Goal: Information Seeking & Learning: Learn about a topic

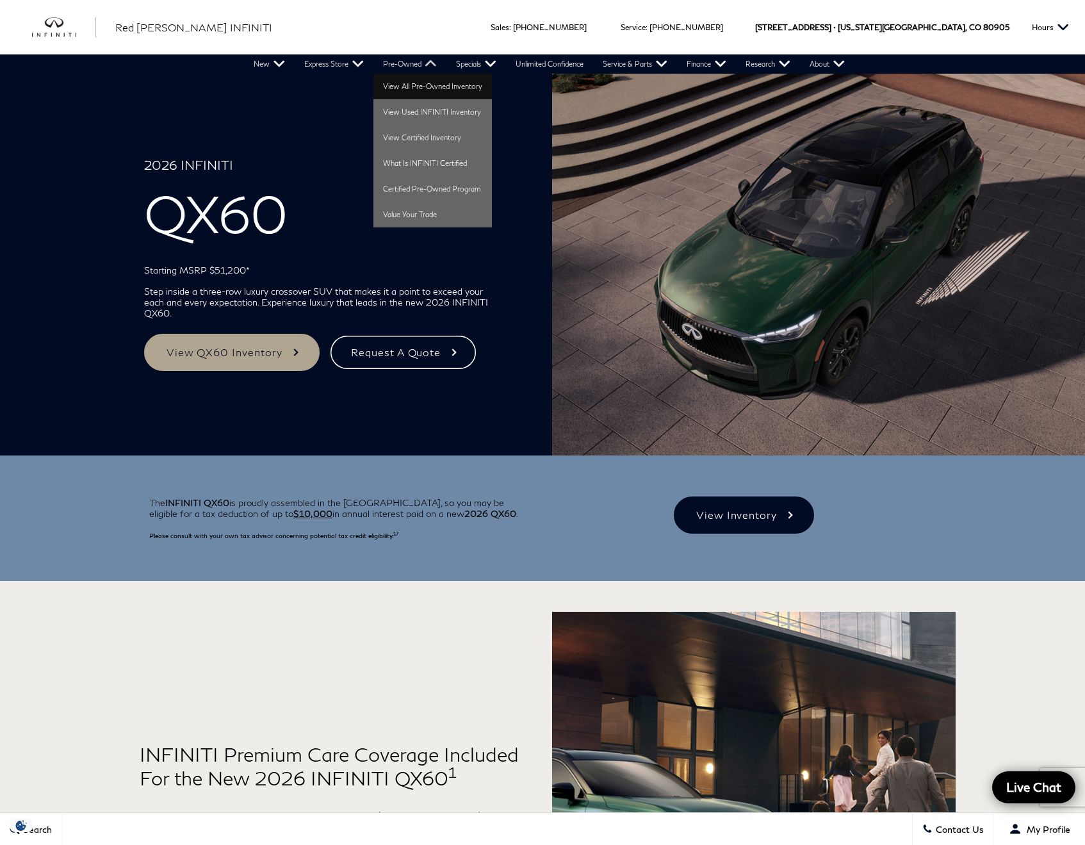
click at [449, 85] on link "View All Pre-Owned Inventory" at bounding box center [433, 87] width 119 height 26
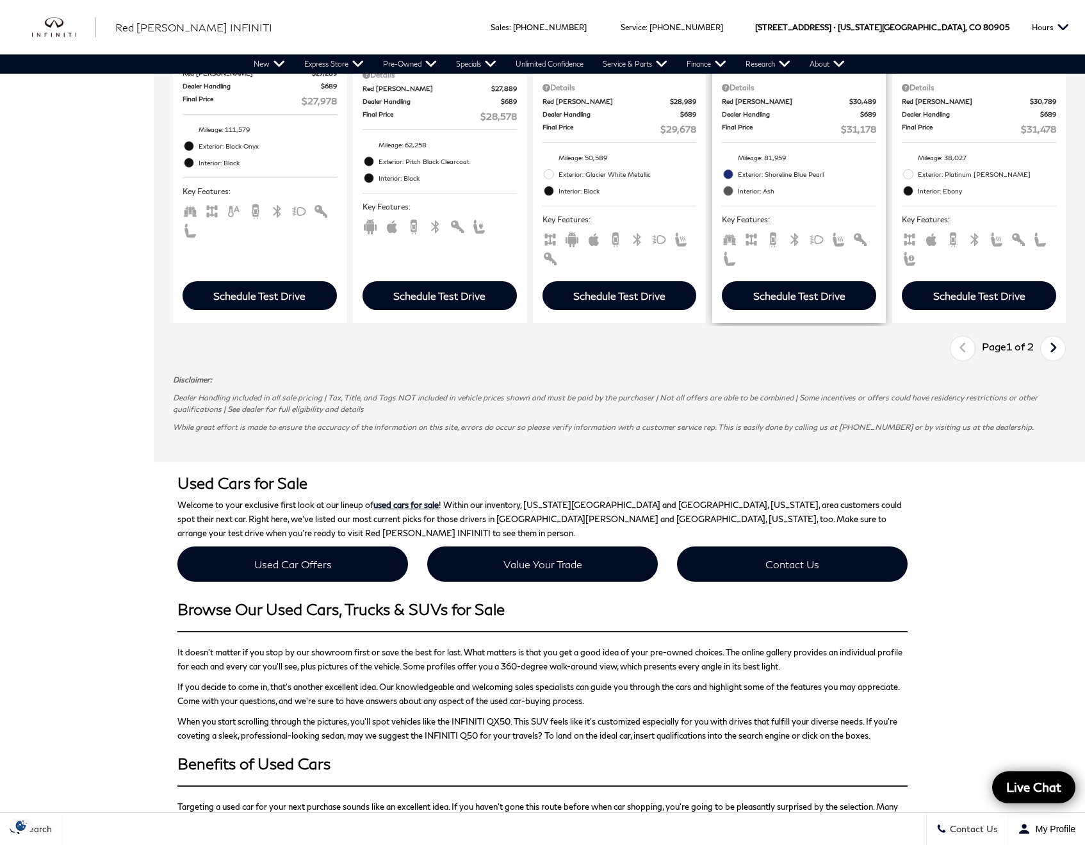
scroll to position [1814, 0]
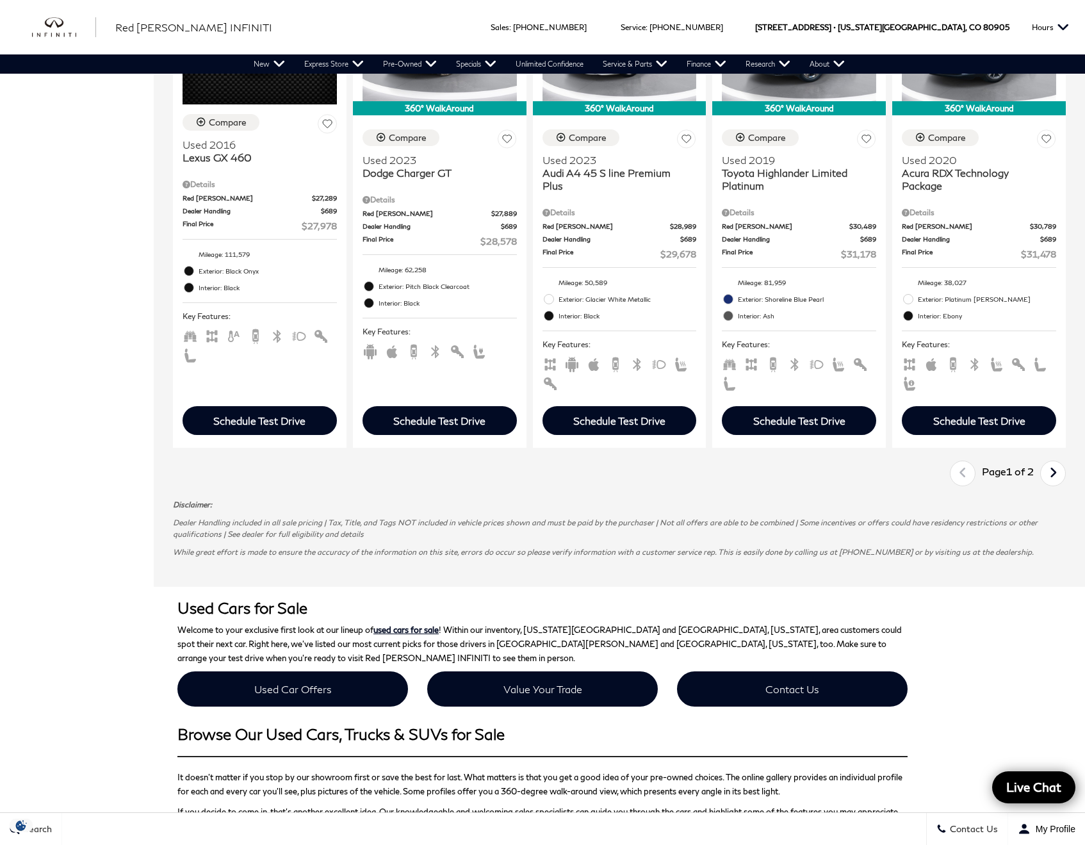
click at [1057, 484] on link "Next" at bounding box center [1054, 474] width 28 height 22
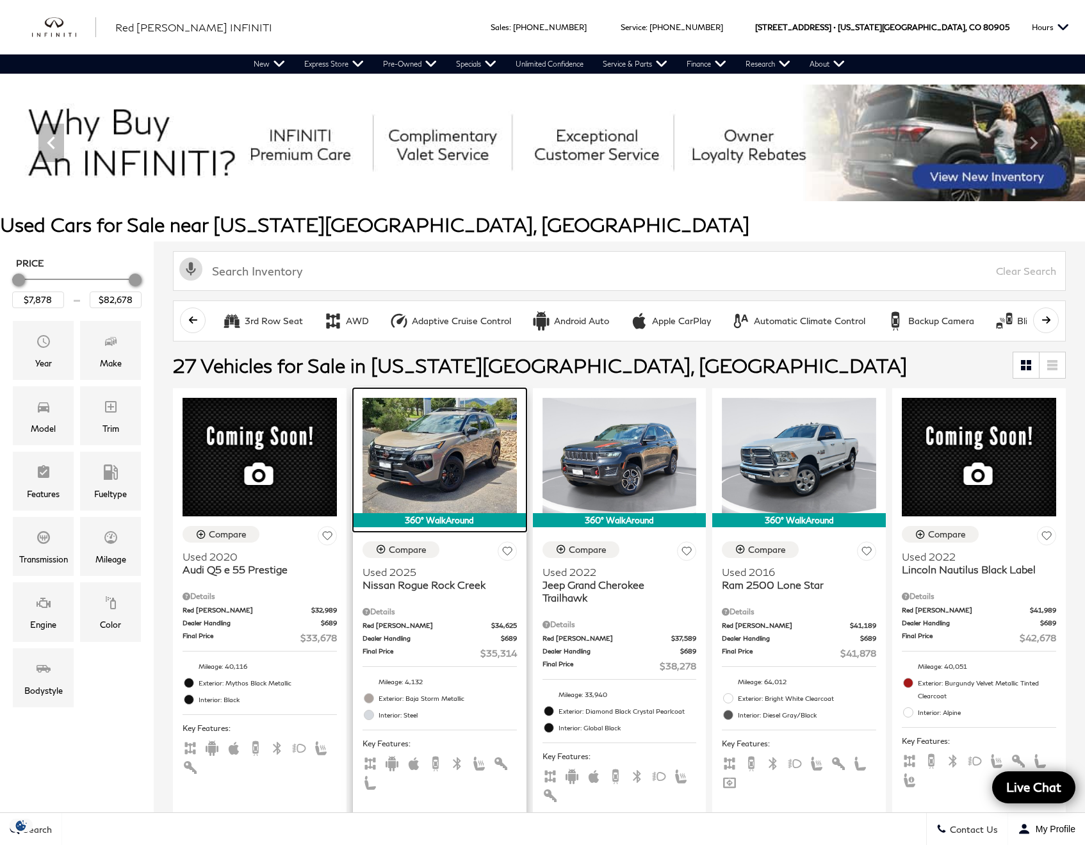
click at [445, 461] on img at bounding box center [440, 456] width 154 height 116
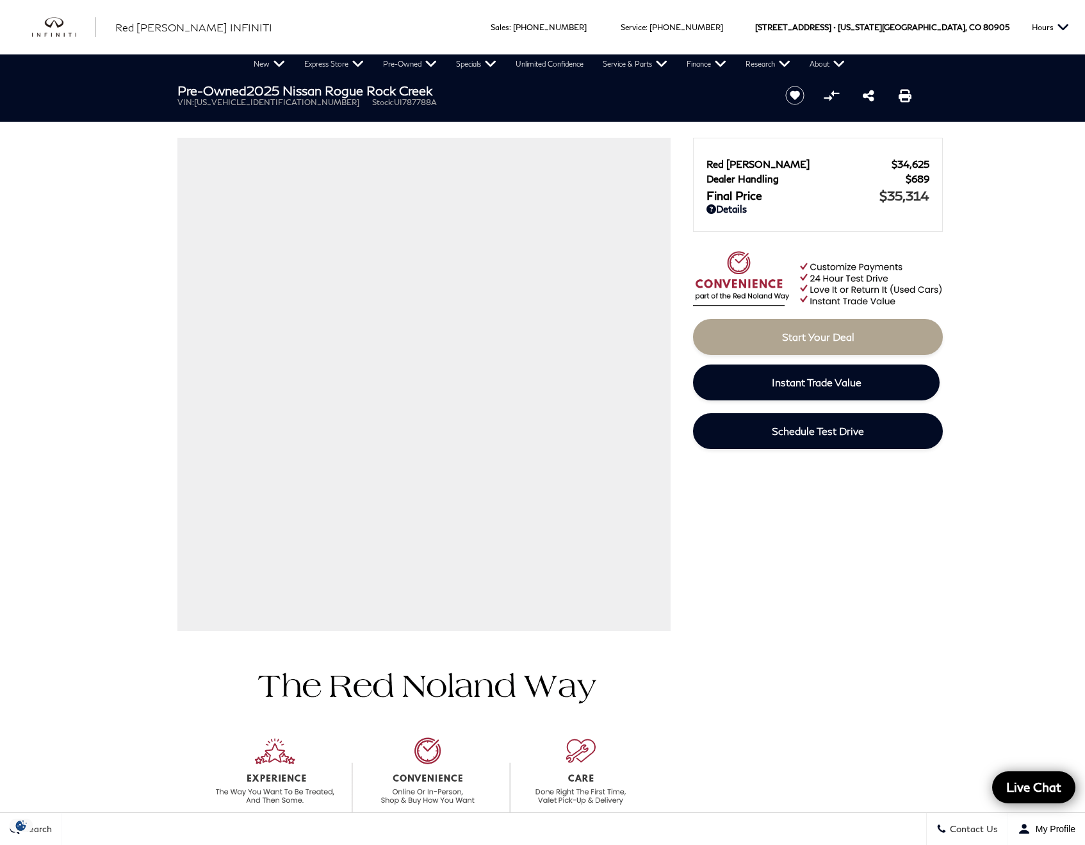
drag, startPoint x: 254, startPoint y: 90, endPoint x: 456, endPoint y: 86, distance: 201.8
click at [456, 86] on h1 "Pre-Owned 2025 Nissan Rogue [GEOGRAPHIC_DATA]" at bounding box center [470, 90] width 586 height 14
copy h1 "2025 Nissan Rogue Rock Creek"
